Goal: Task Accomplishment & Management: Use online tool/utility

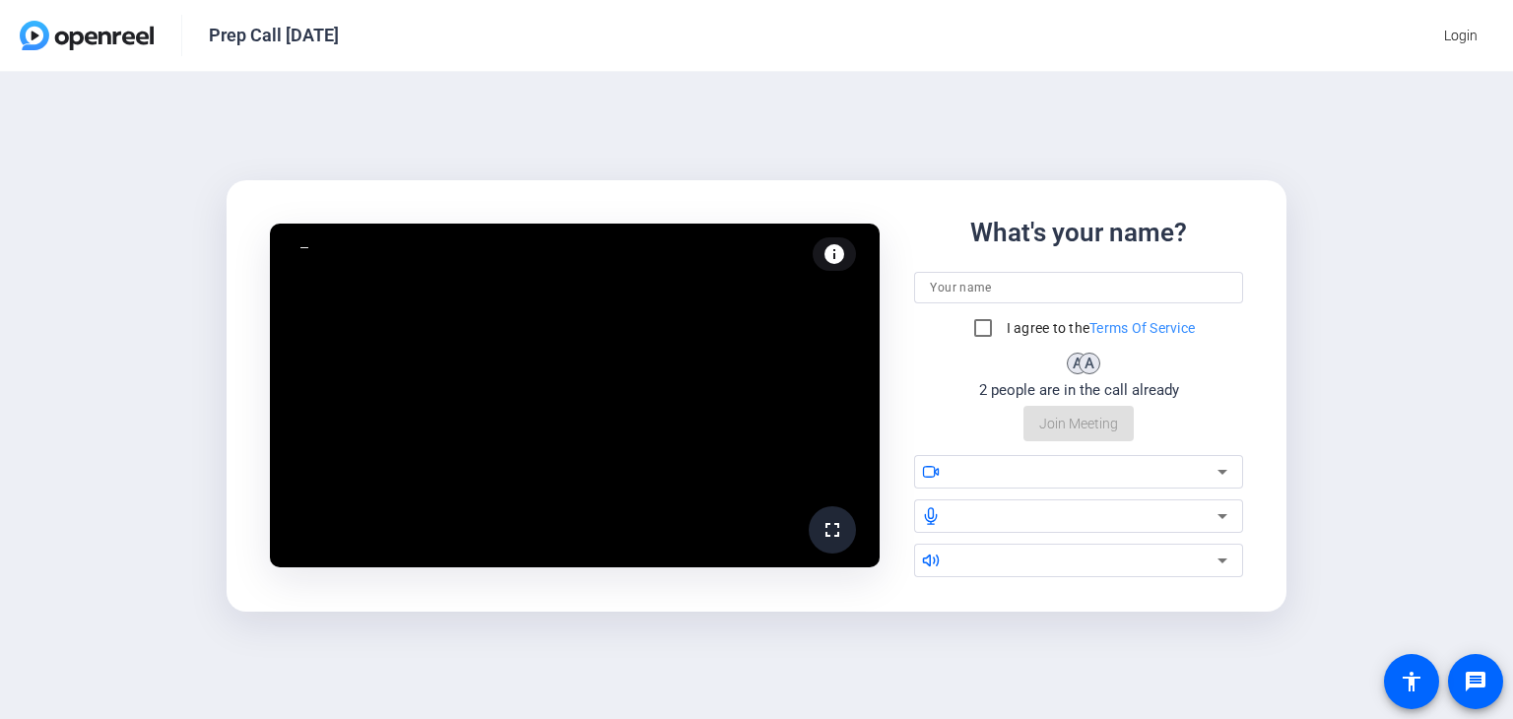
click at [1095, 269] on div "What's your name? I agree to the Terms Of Service A A 2 people are in the call …" at bounding box center [1078, 328] width 329 height 228
click at [1101, 291] on input at bounding box center [1078, 288] width 297 height 24
click at [1083, 296] on input "Car" at bounding box center [1078, 288] width 297 height 24
type input "[PERSON_NAME]"
click at [981, 328] on input "I agree to the Terms Of Service" at bounding box center [982, 327] width 39 height 39
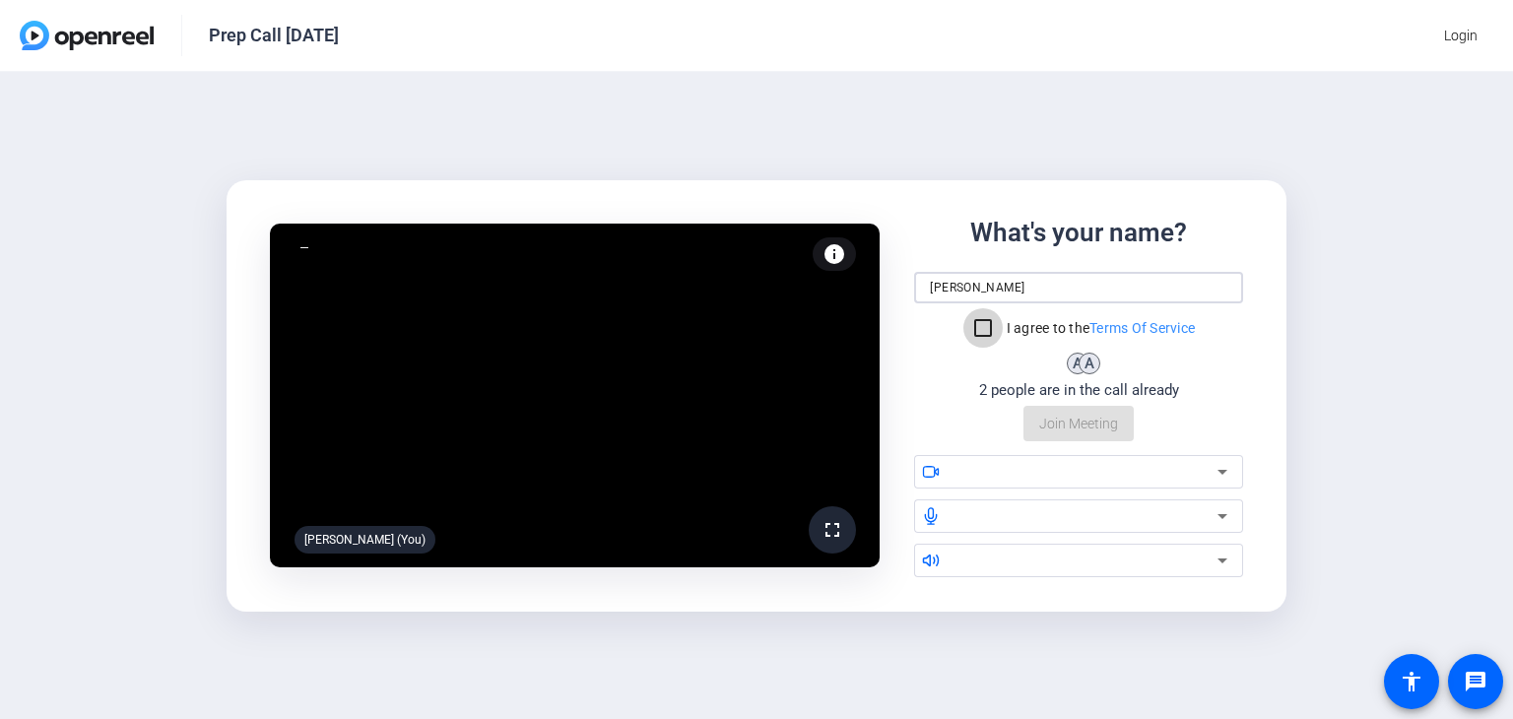
checkbox input "true"
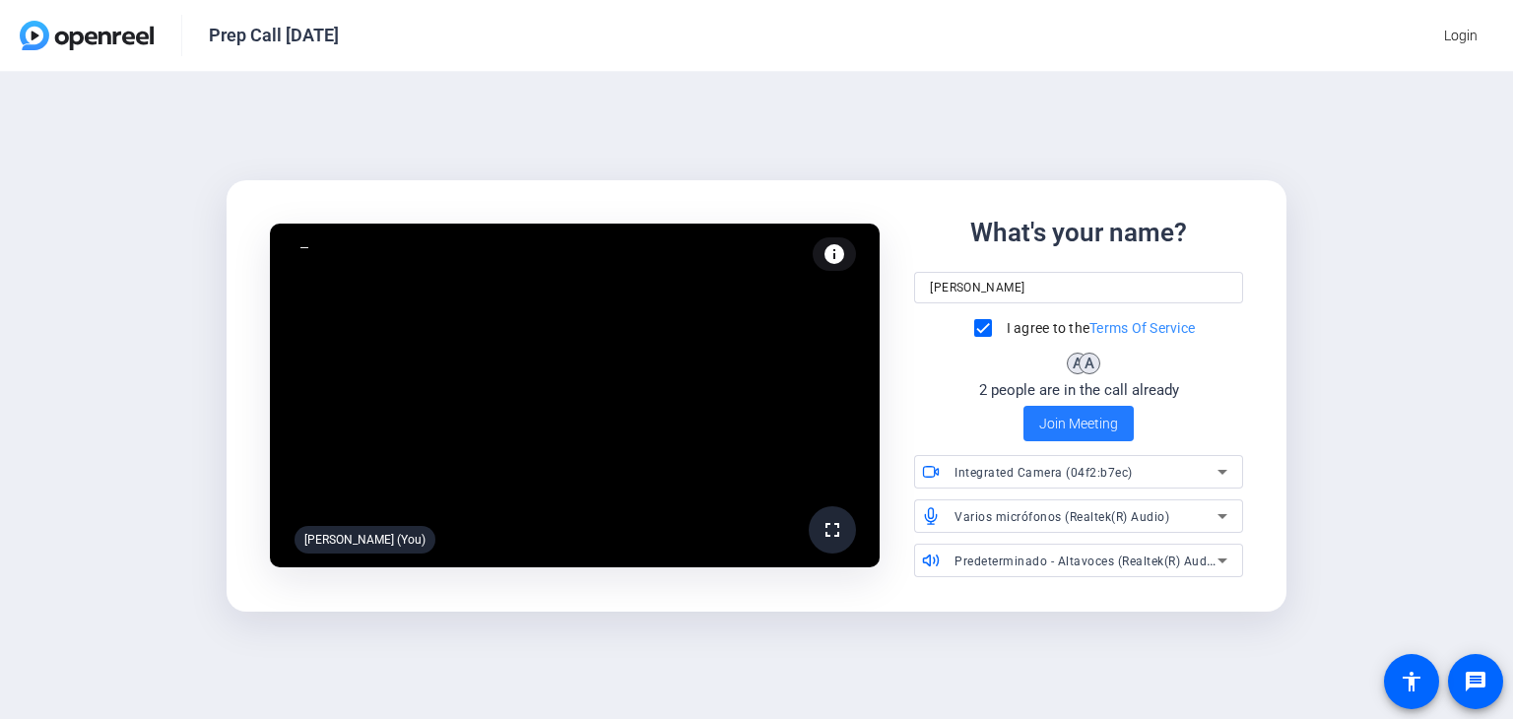
click at [1064, 430] on span "Join Meeting" at bounding box center [1078, 424] width 79 height 21
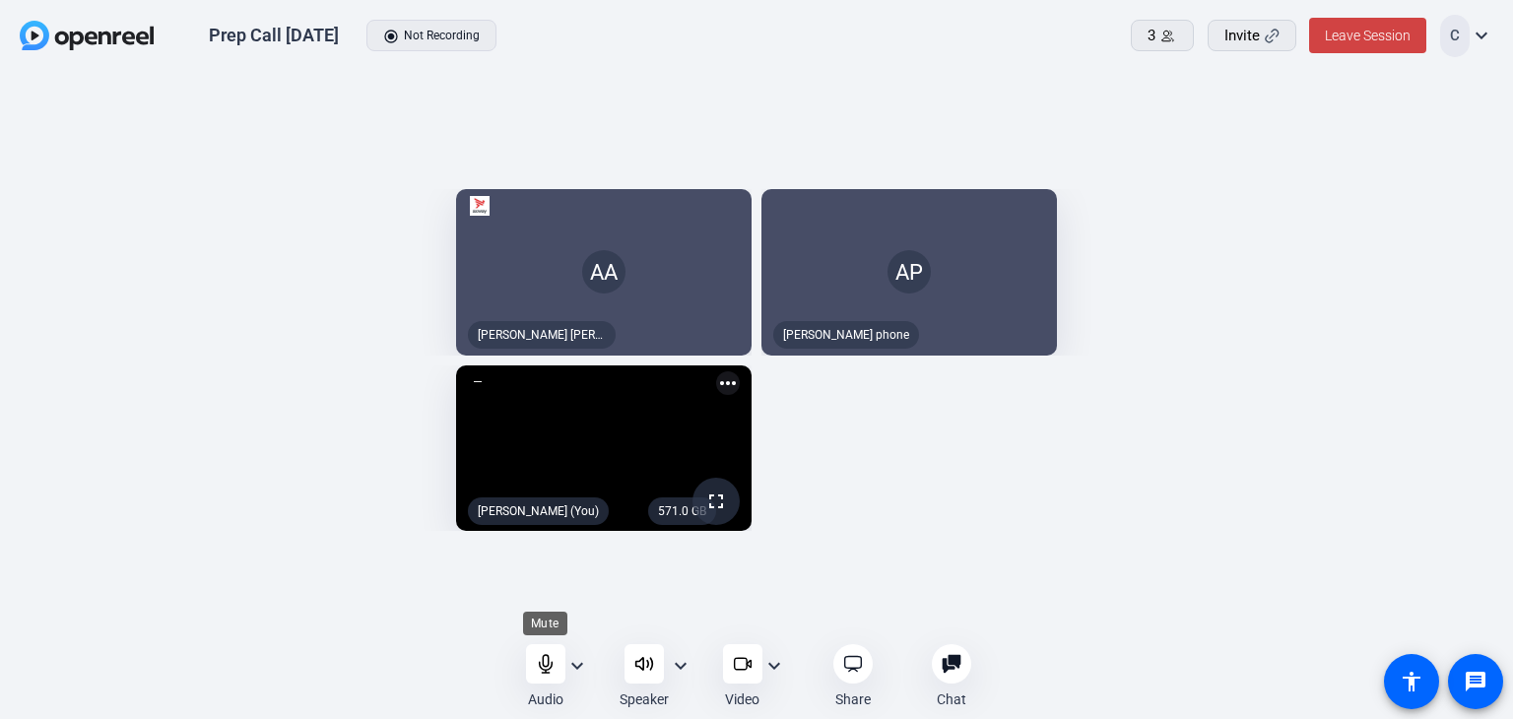
click at [555, 667] on div at bounding box center [545, 663] width 39 height 39
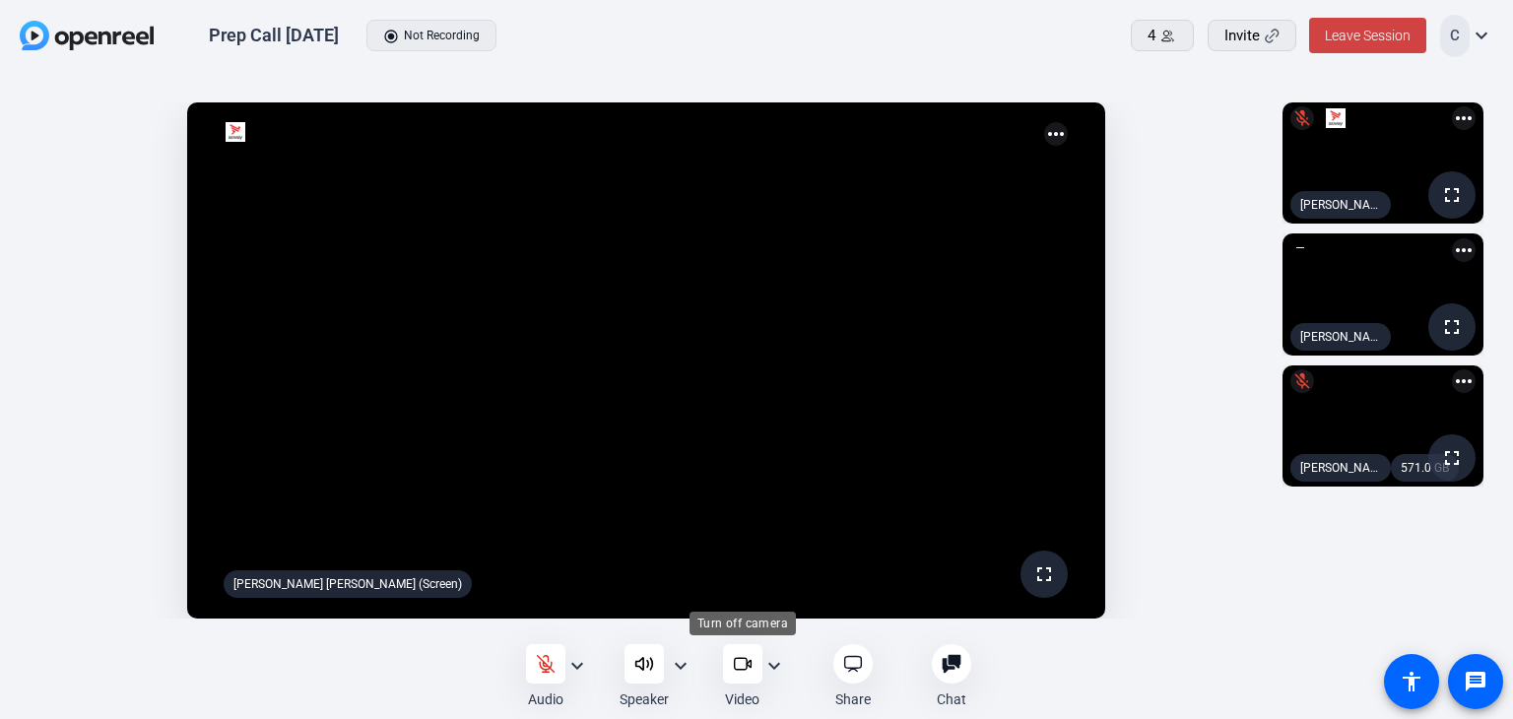
click at [738, 672] on icon at bounding box center [743, 664] width 20 height 20
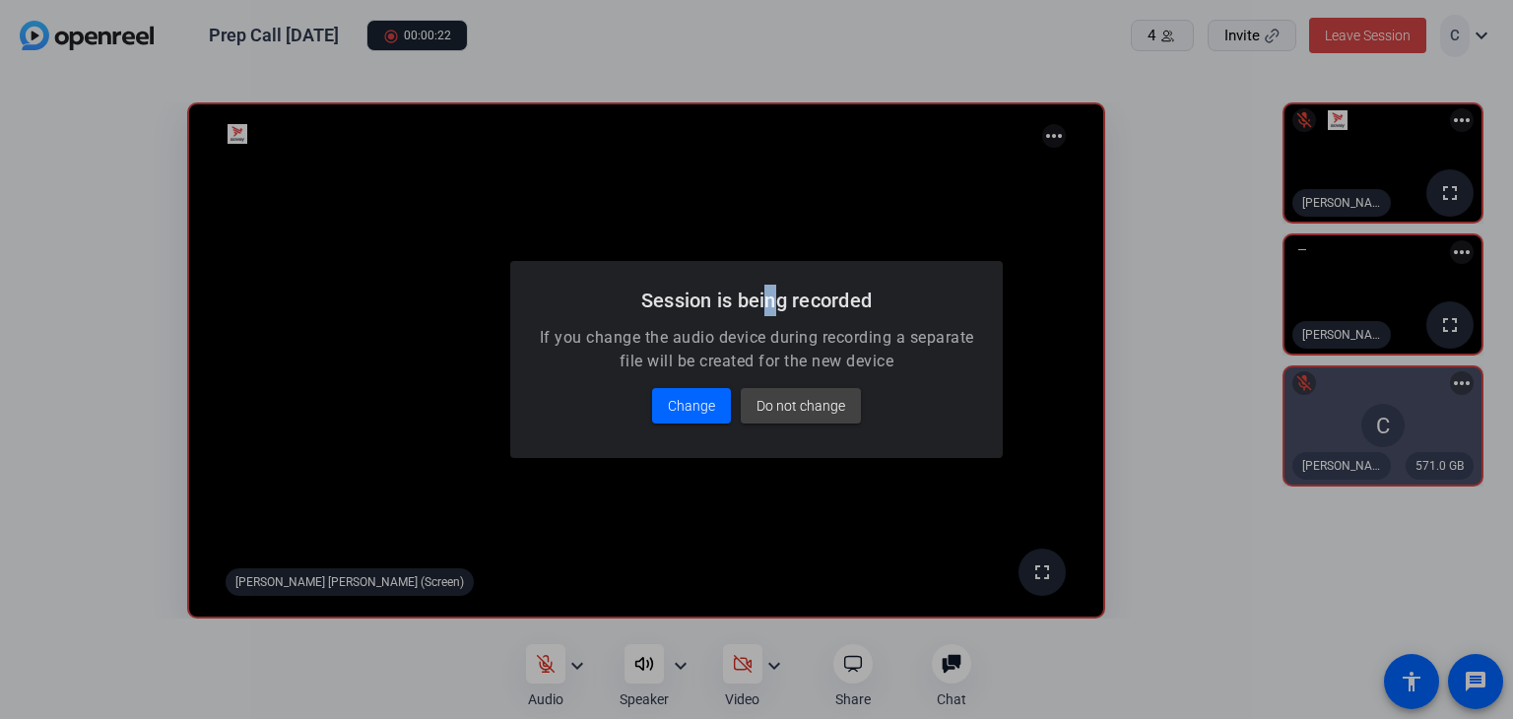
click at [766, 304] on h2 "Session is being recorded" at bounding box center [756, 301] width 445 height 32
click at [803, 304] on h2 "Session is being recorded" at bounding box center [756, 301] width 445 height 32
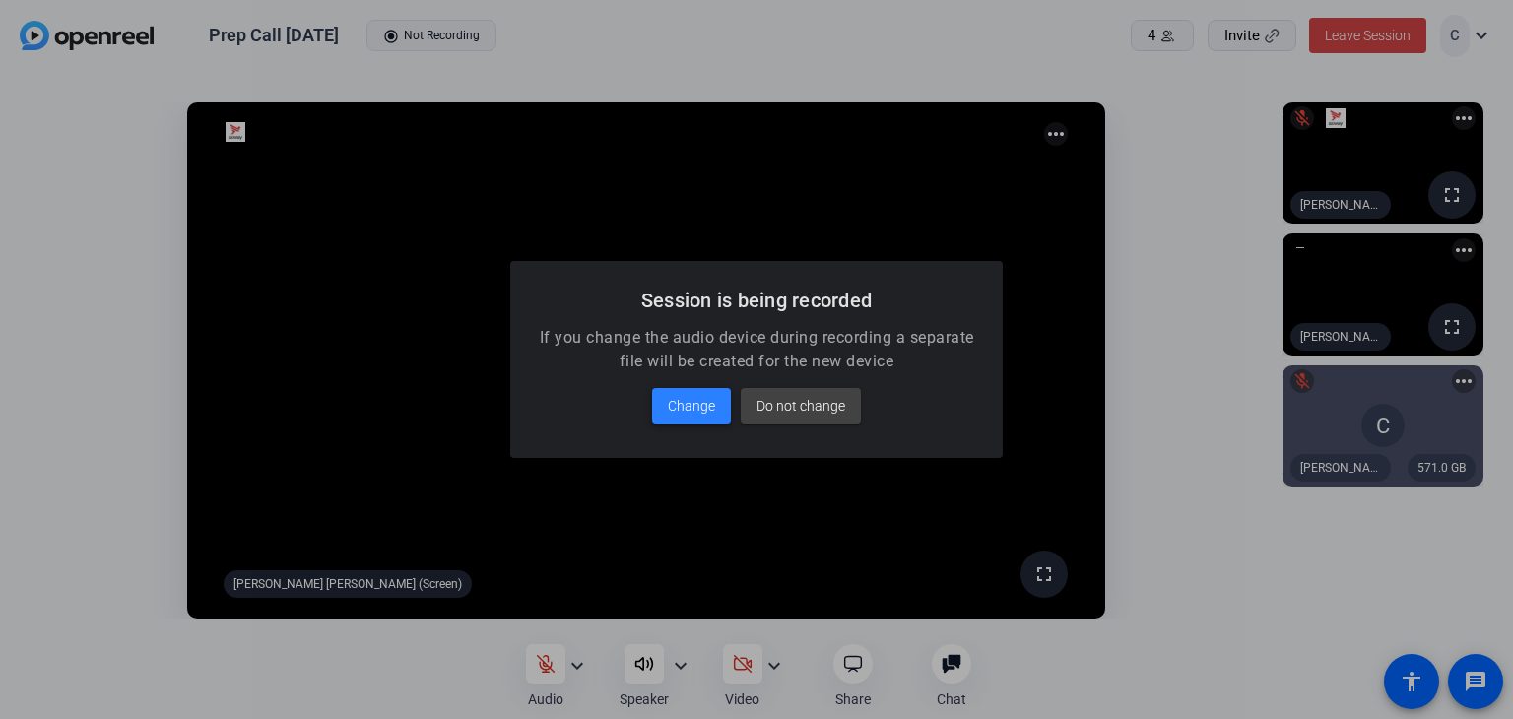
click at [709, 402] on span "Change" at bounding box center [691, 406] width 47 height 24
